Goal: Information Seeking & Learning: Learn about a topic

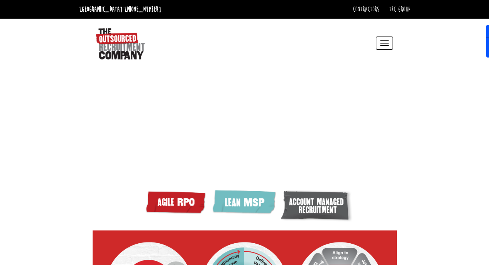
click at [386, 44] on button "Toggle navigation" at bounding box center [383, 43] width 17 height 13
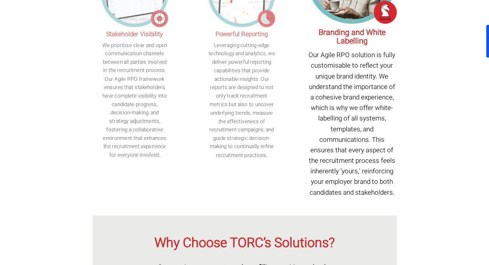
scroll to position [816, 0]
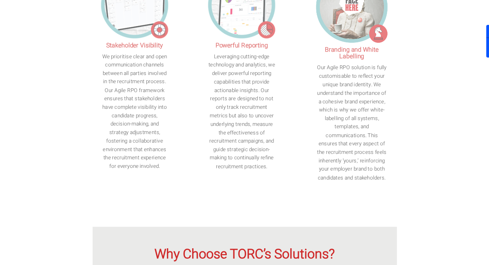
drag, startPoint x: 321, startPoint y: 62, endPoint x: 397, endPoint y: 219, distance: 174.2
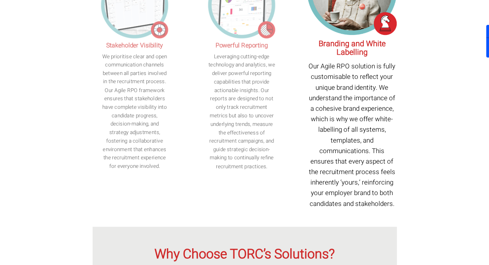
copy article "randing and White Labelling Our Agile RPO solution is fully customisable to ref…"
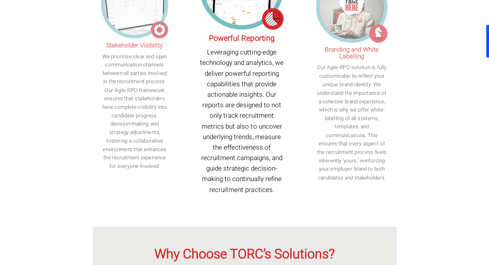
click at [208, 52] on article "Powerful Reporting Leveraging cutting-edge technology and analytics, we deliver…" at bounding box center [241, 73] width 84 height 279
drag, startPoint x: 210, startPoint y: 54, endPoint x: 283, endPoint y: 209, distance: 171.3
click at [283, 209] on article "Powerful Reporting Leveraging cutting-edge technology and analytics, we deliver…" at bounding box center [241, 73] width 84 height 279
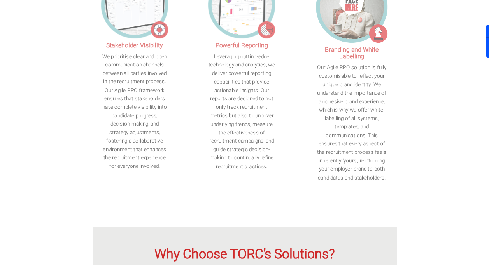
copy article "Powerful Reporting Leveraging cutting-edge technology and analytics, we deliver…"
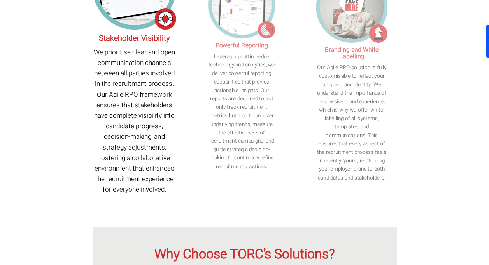
click at [97, 43] on h4 "Stakeholder Visibility" at bounding box center [135, 38] width 84 height 9
drag, startPoint x: 100, startPoint y: 56, endPoint x: 167, endPoint y: 206, distance: 163.9
click at [167, 206] on article "Stakeholder Visibility We prioritise clear and open communication channels betw…" at bounding box center [135, 73] width 84 height 279
copy article "Stakeholder Visibility We prioritise clear and open communication channels betw…"
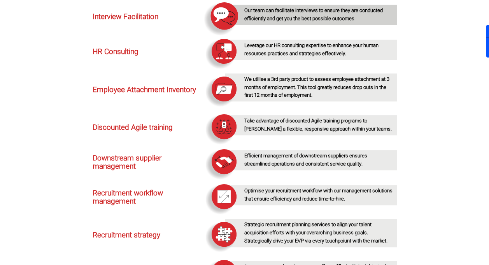
scroll to position [1866, 0]
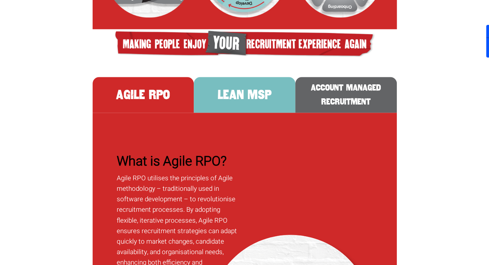
click at [247, 110] on button "LEAN MSP" at bounding box center [244, 95] width 101 height 36
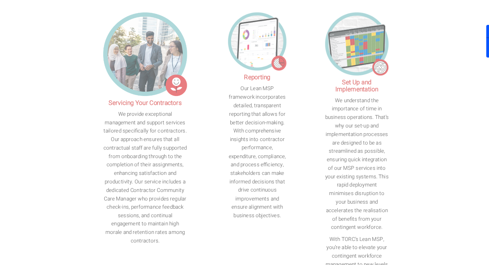
scroll to position [834, 0]
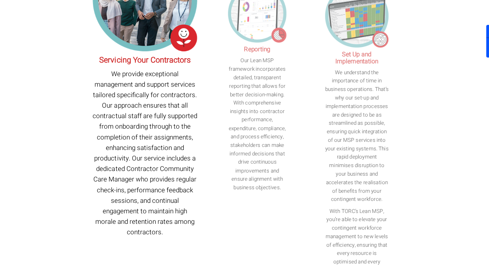
drag, startPoint x: 101, startPoint y: 49, endPoint x: 168, endPoint y: 223, distance: 186.5
click at [168, 223] on article "Servicing Your Contractors We provide exceptional management and support servic…" at bounding box center [145, 135] width 105 height 400
copy article "Servicing Your Contractors We provide exceptional management and support servic…"
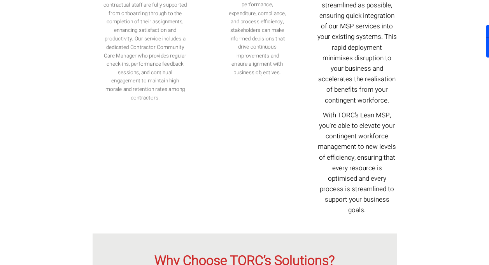
scroll to position [951, 0]
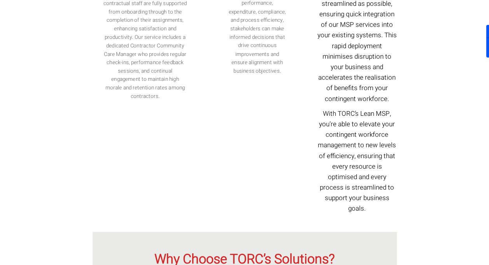
drag, startPoint x: 341, startPoint y: 21, endPoint x: 378, endPoint y: 198, distance: 181.0
click at [378, 198] on article "Set Up and Implementation We understand the importance of time in business oper…" at bounding box center [356, 18] width 79 height 400
copy article "et Up and Implementation We understand the importance of time in business opera…"
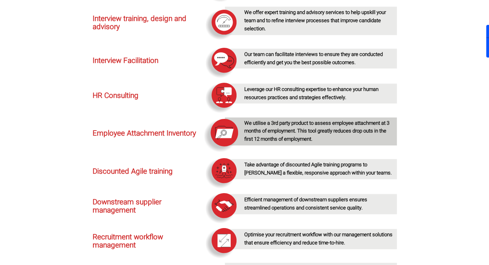
scroll to position [1689, 0]
